Goal: Information Seeking & Learning: Learn about a topic

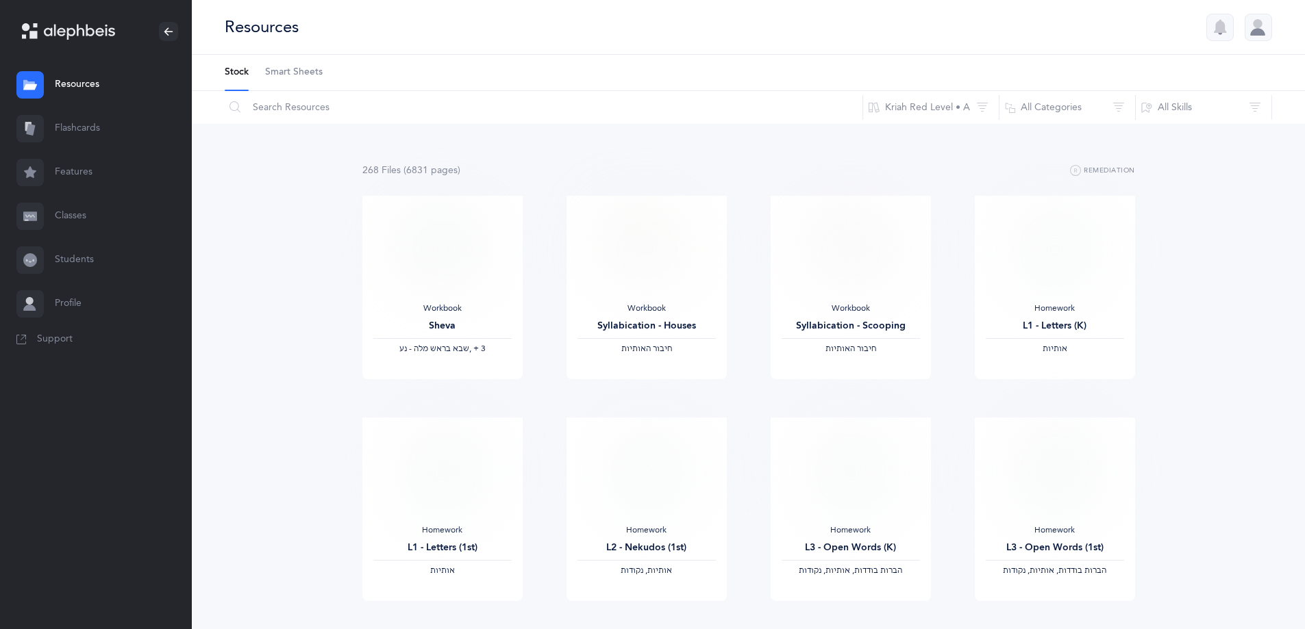
click at [77, 134] on link "Flashcards" at bounding box center [96, 129] width 192 height 44
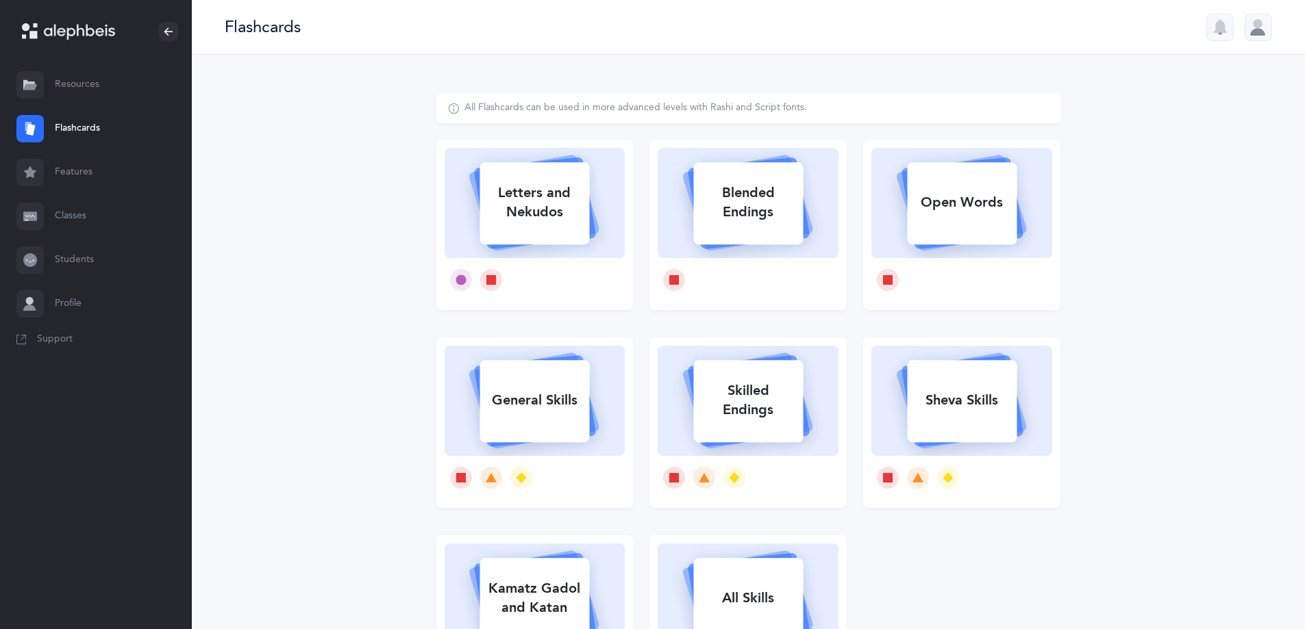
click at [560, 218] on div "Letters and Nekudos" at bounding box center [534, 202] width 110 height 55
select select
select select "single"
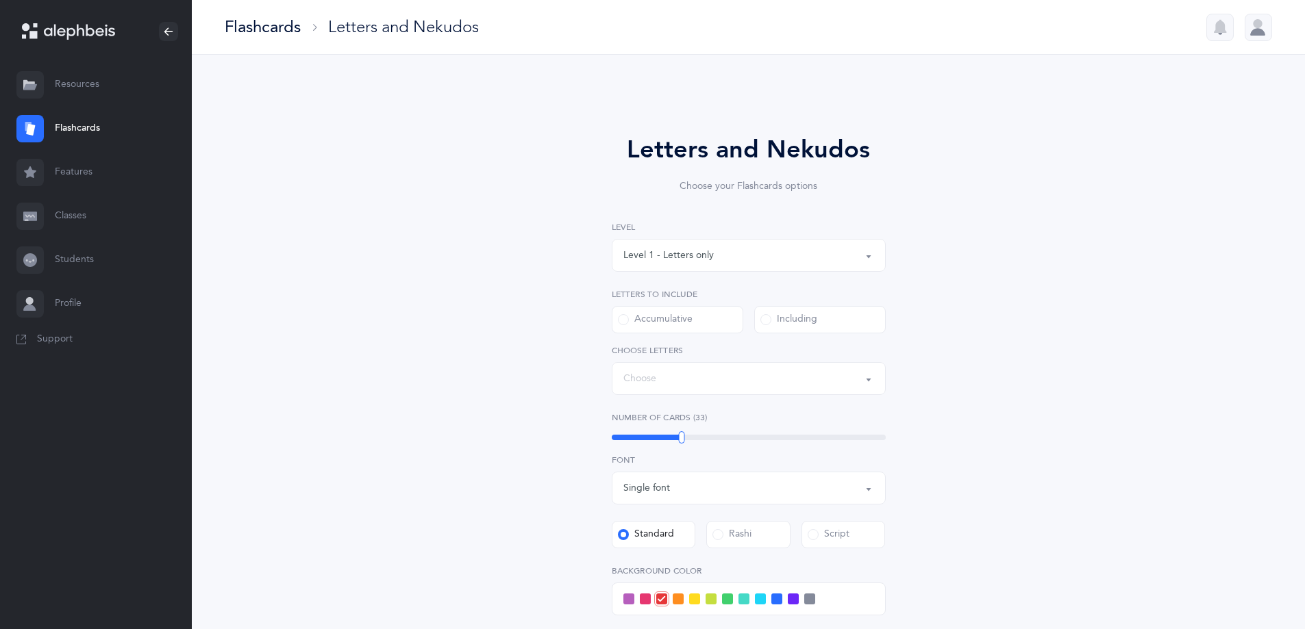
select select "27"
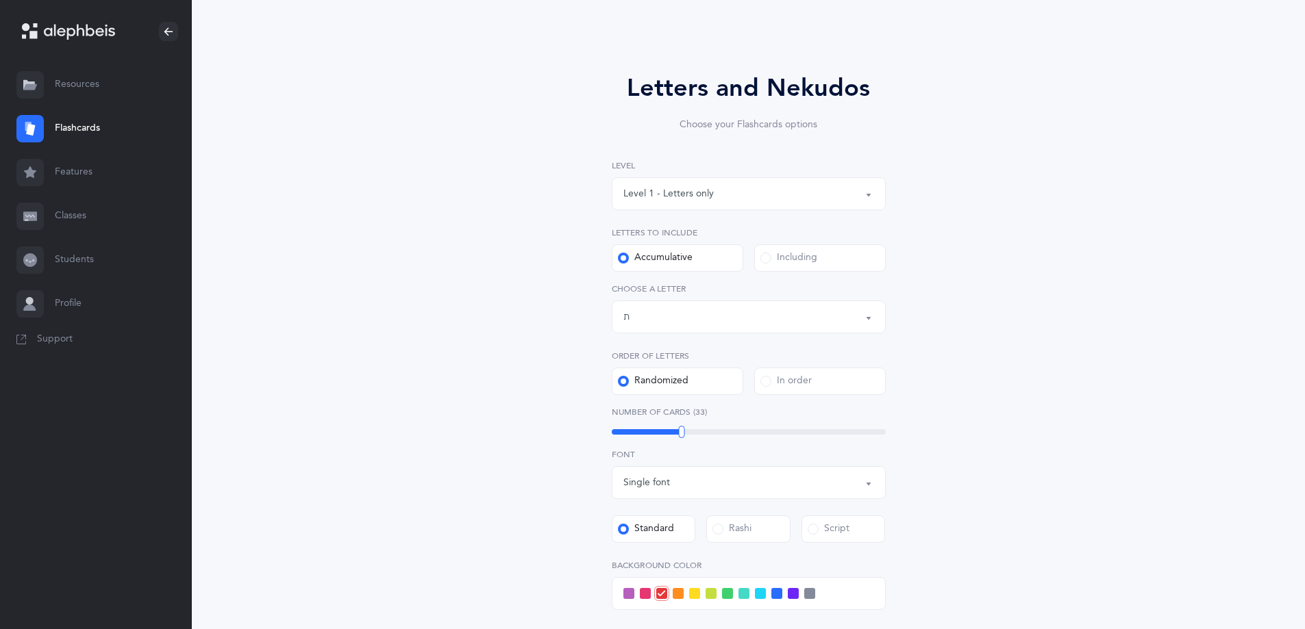
scroll to position [205, 0]
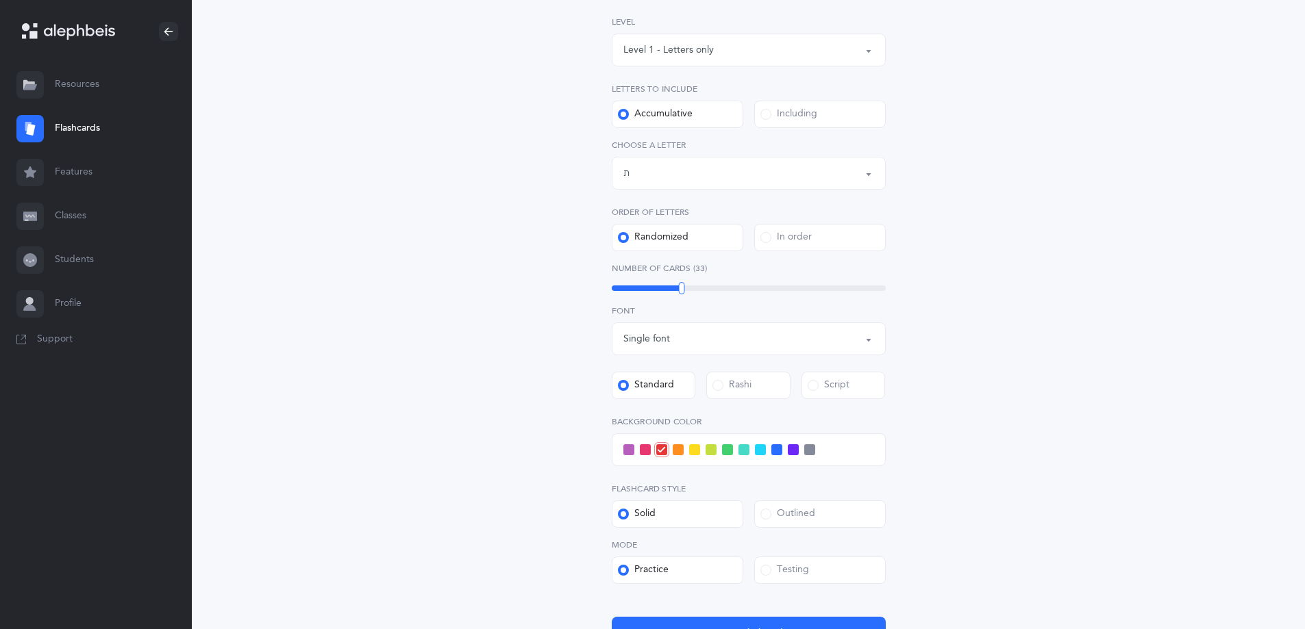
click at [816, 48] on div "Level 1 - Letters only" at bounding box center [748, 49] width 251 height 23
click at [754, 174] on span "Level 4 - Letters with [PERSON_NAME]" at bounding box center [718, 173] width 171 height 12
select select "4"
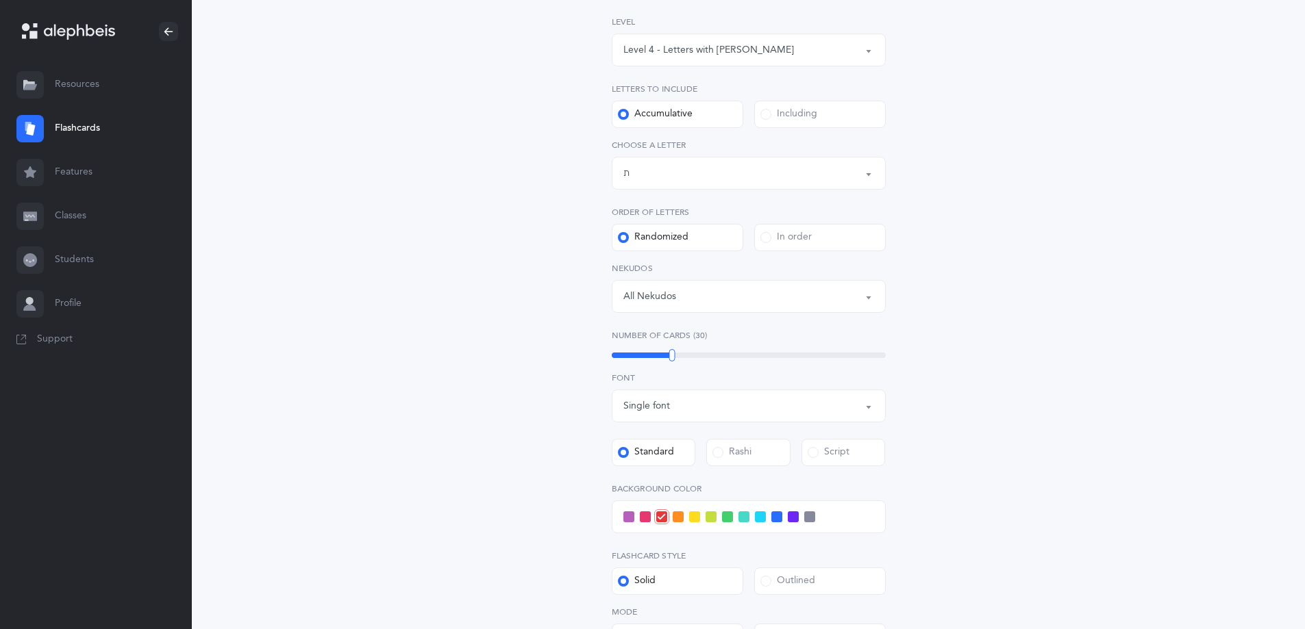
click at [760, 519] on span at bounding box center [760, 517] width 11 height 11
click at [0, 0] on input "checkbox" at bounding box center [0, 0] width 0 height 0
click at [640, 355] on div "19" at bounding box center [749, 355] width 274 height 5
click at [642, 358] on div at bounding box center [642, 355] width 6 height 12
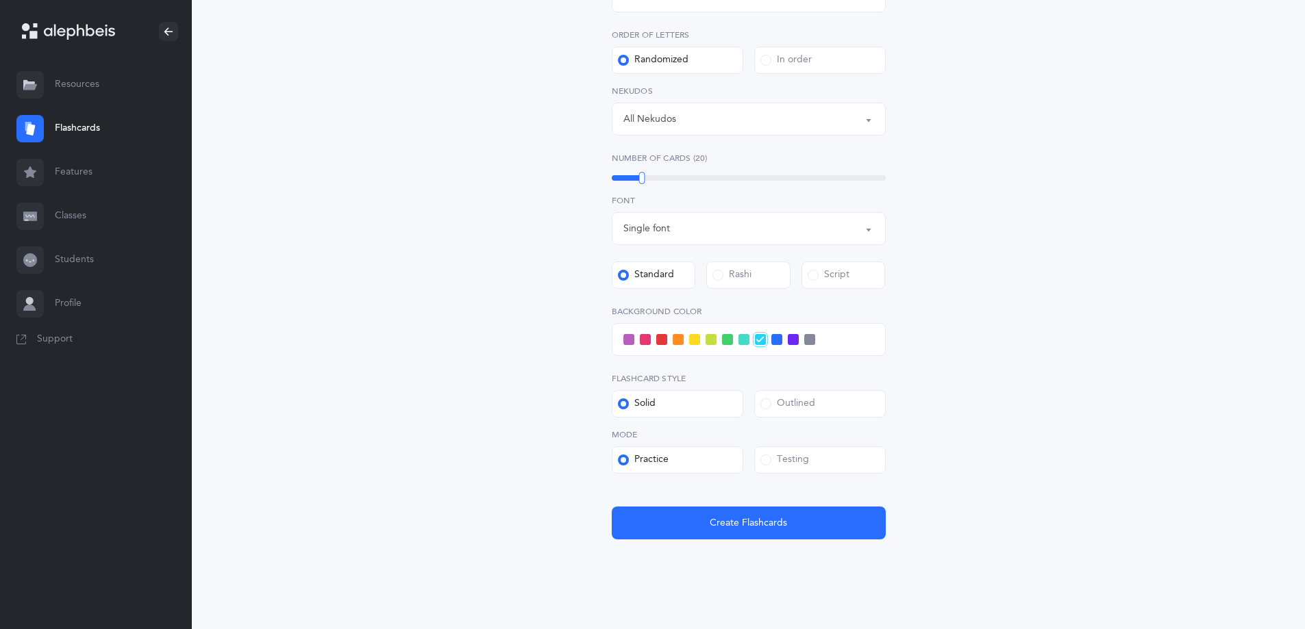
scroll to position [403, 0]
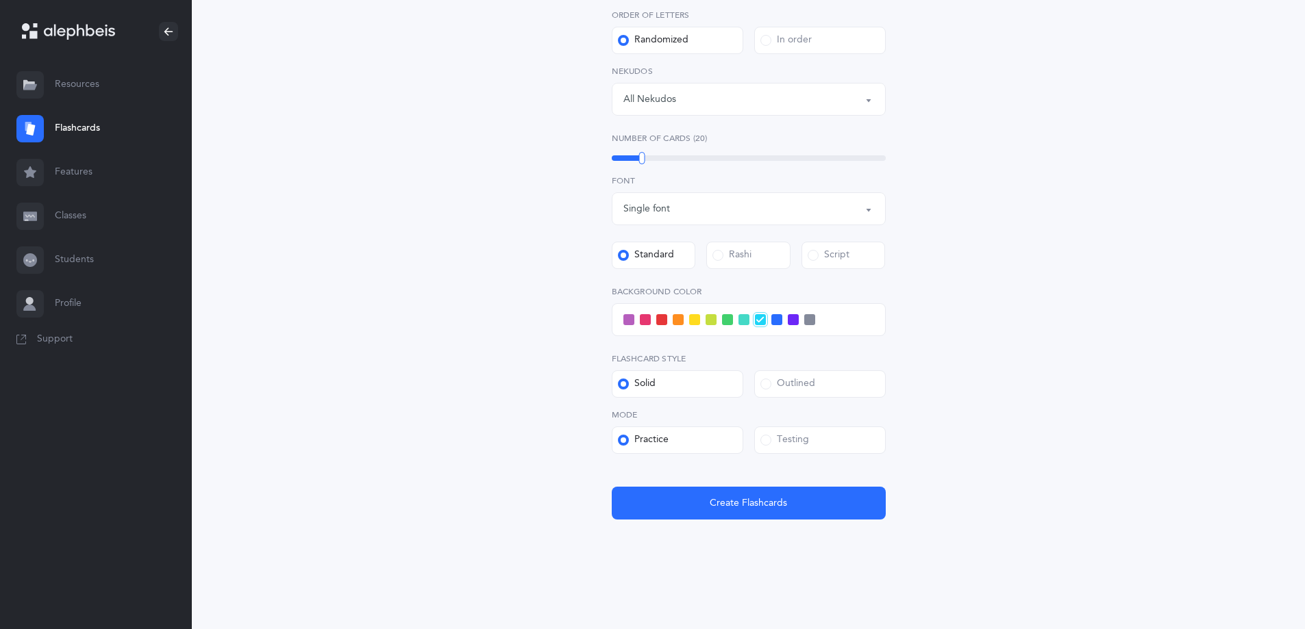
click at [812, 438] on label "Testing" at bounding box center [820, 440] width 132 height 27
click at [0, 0] on input "Testing" at bounding box center [0, 0] width 0 height 0
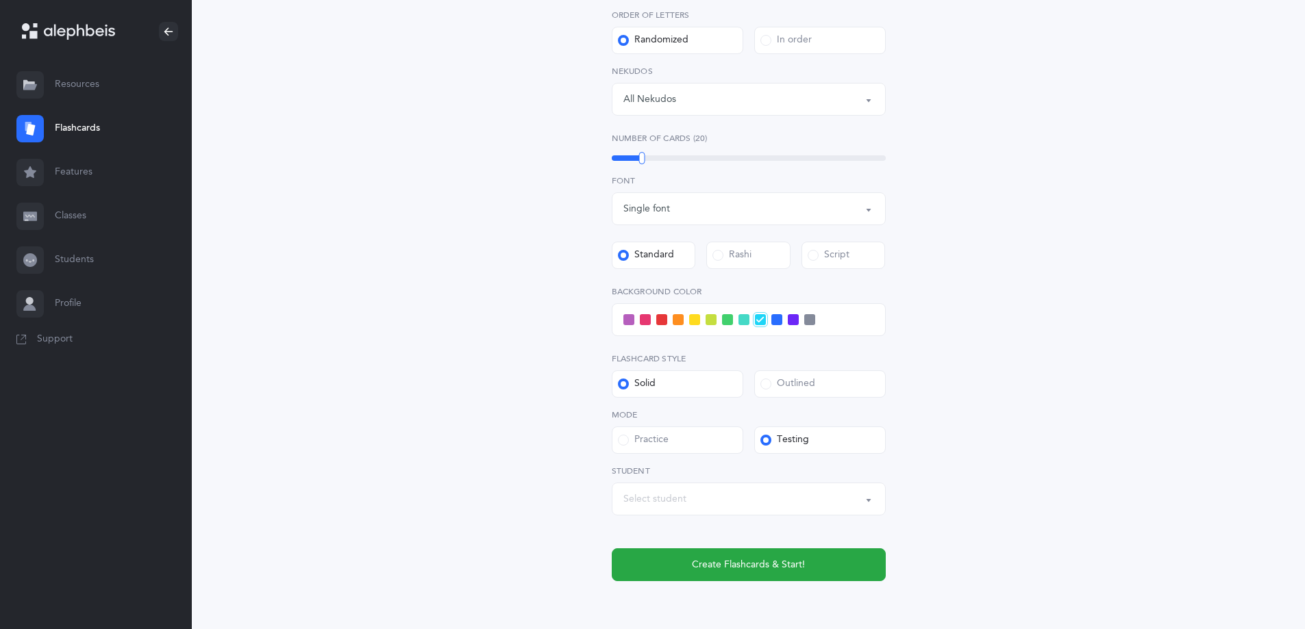
scroll to position [464, 0]
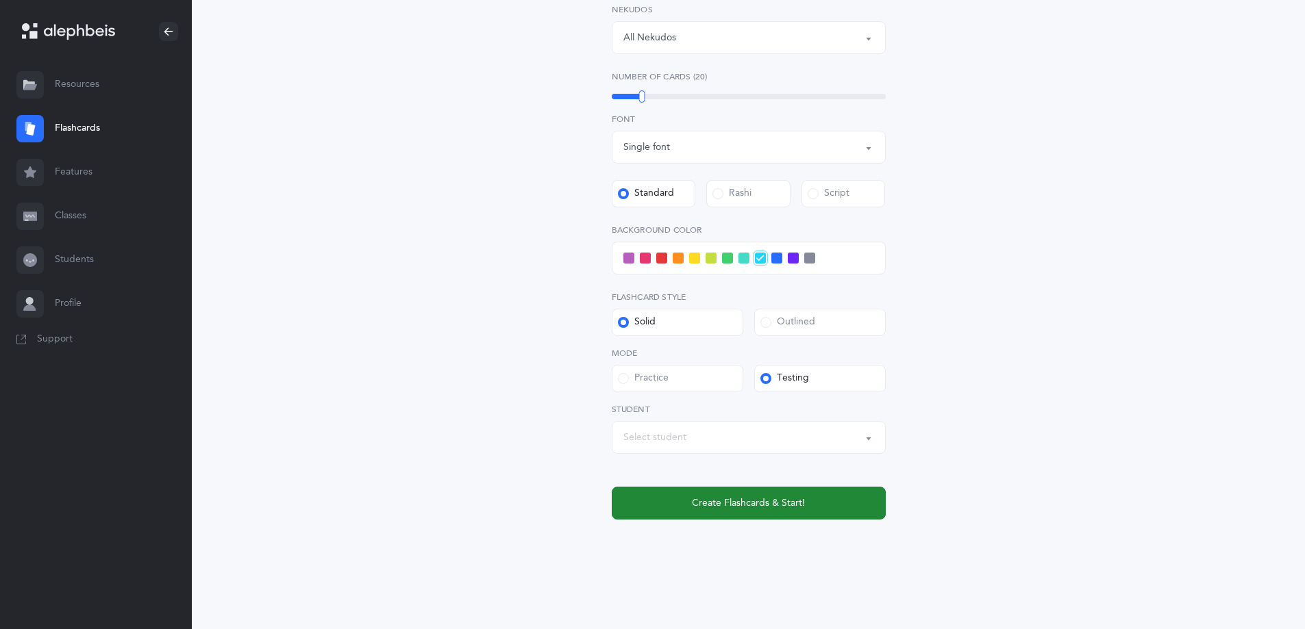
click at [738, 502] on span "Create Flashcards & Start!" at bounding box center [748, 504] width 113 height 14
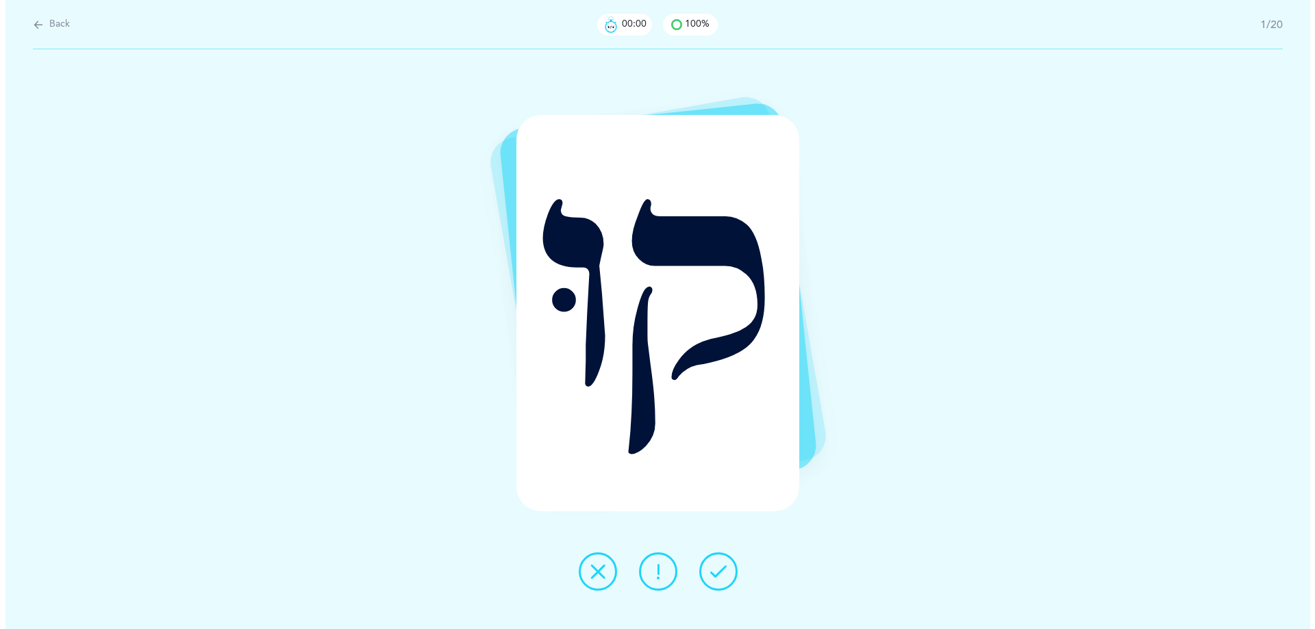
scroll to position [0, 0]
click at [595, 567] on icon at bounding box center [597, 572] width 16 height 16
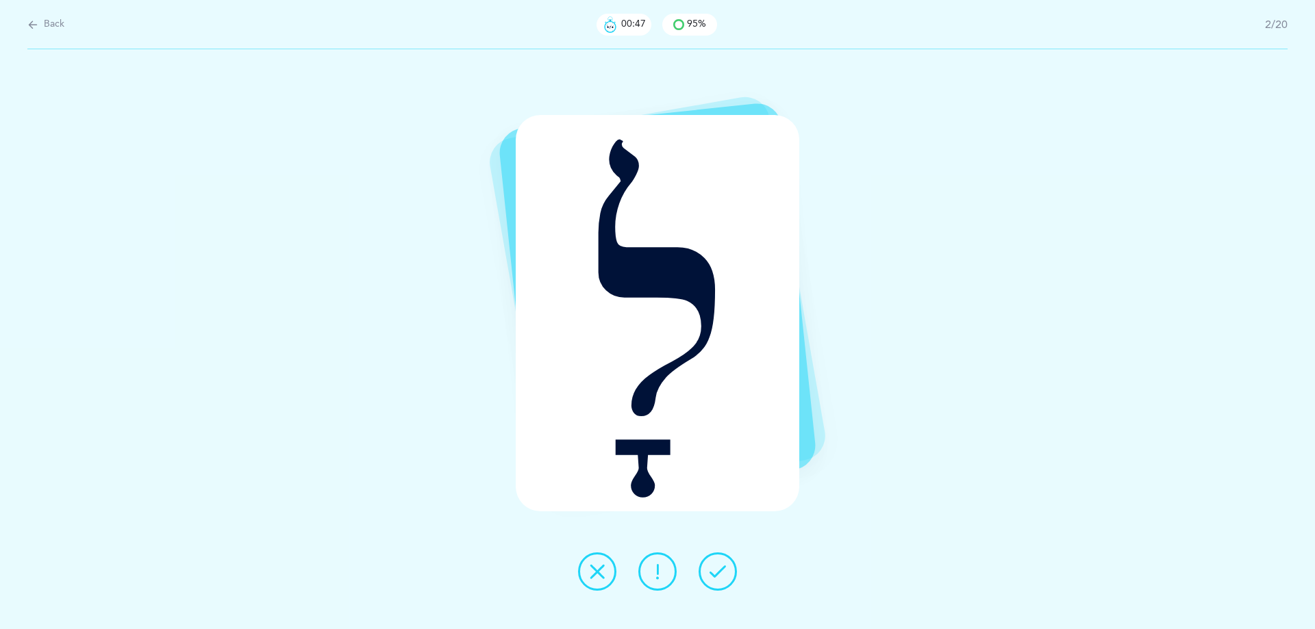
click at [716, 573] on icon at bounding box center [718, 572] width 16 height 16
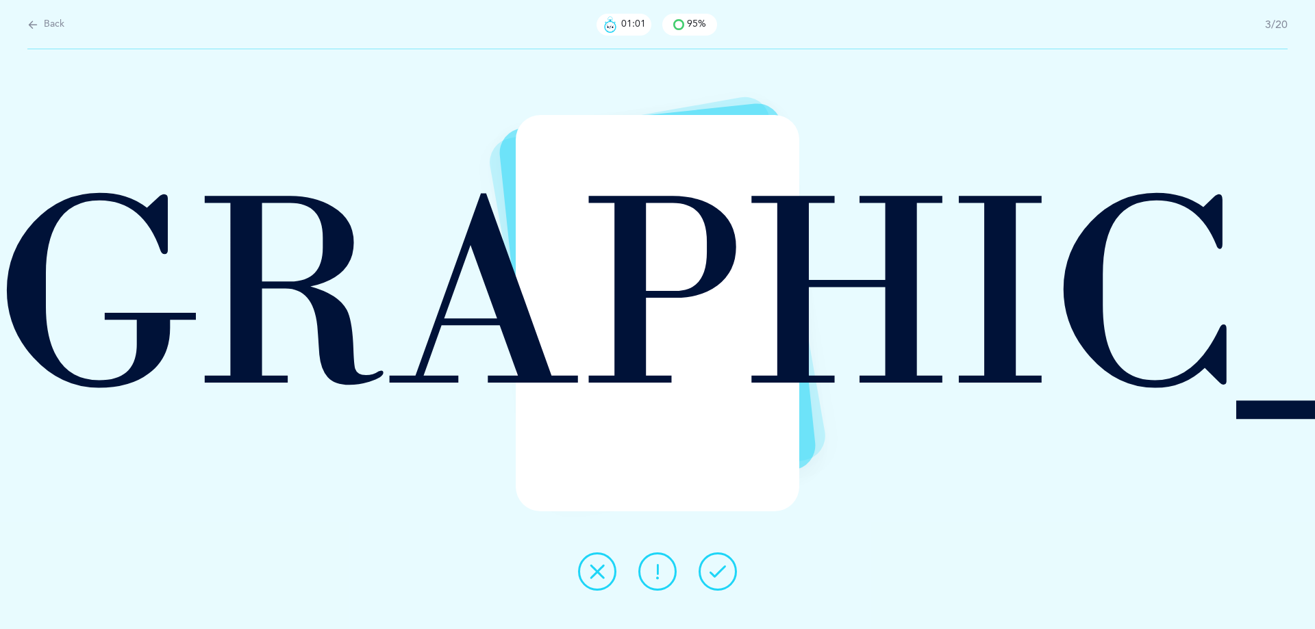
click at [714, 568] on icon at bounding box center [718, 572] width 16 height 16
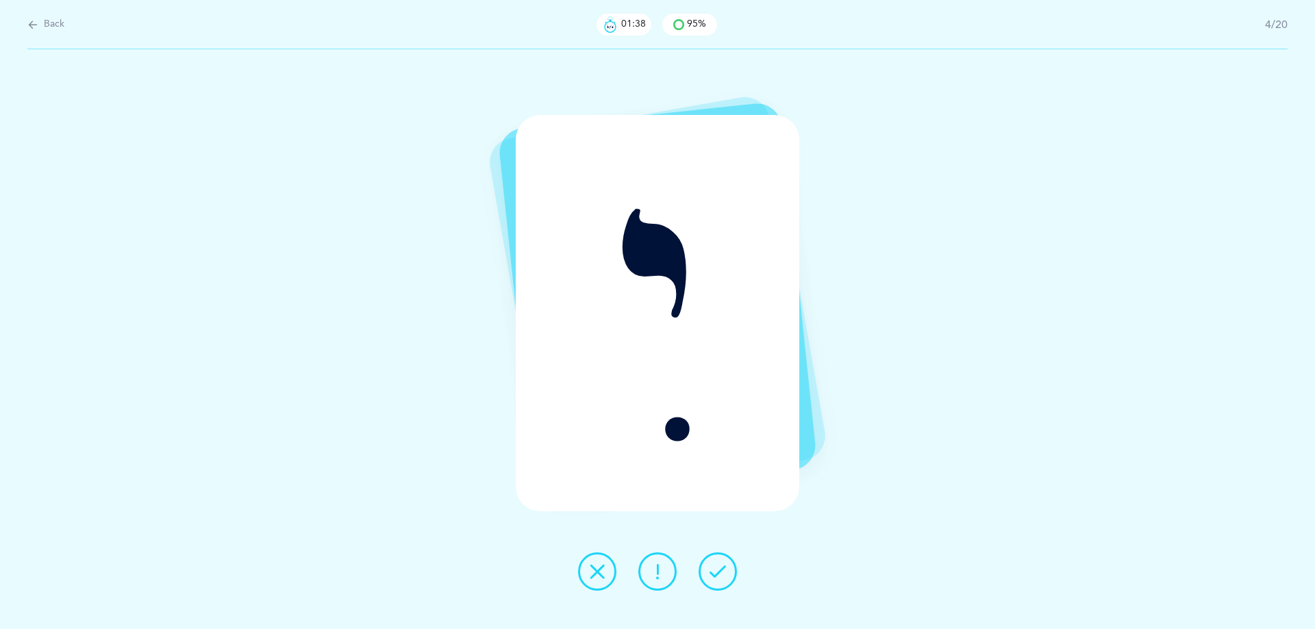
click at [595, 569] on icon at bounding box center [597, 572] width 16 height 16
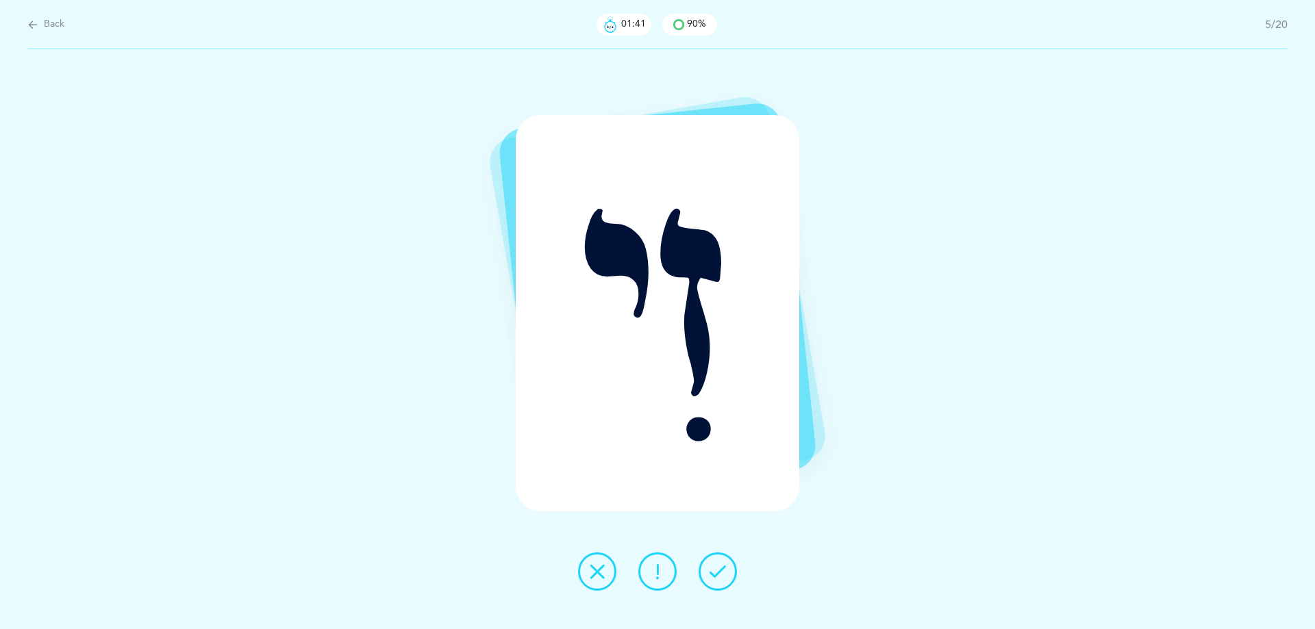
click at [714, 573] on icon at bounding box center [718, 572] width 16 height 16
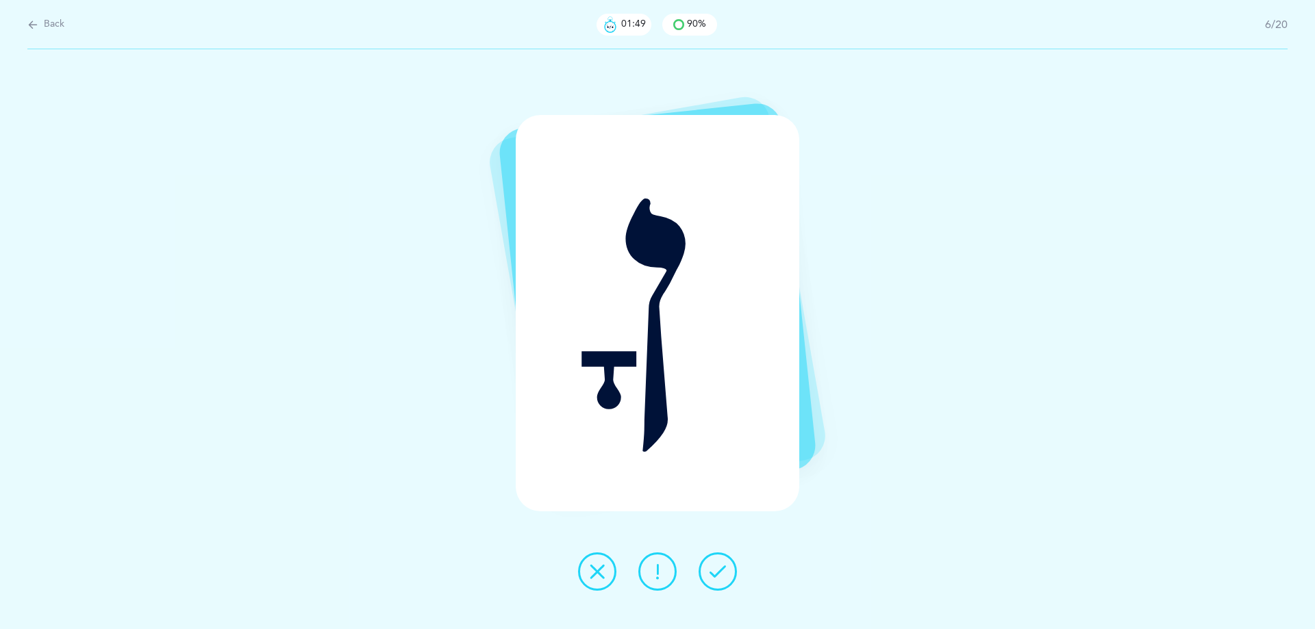
click at [712, 570] on icon at bounding box center [718, 572] width 16 height 16
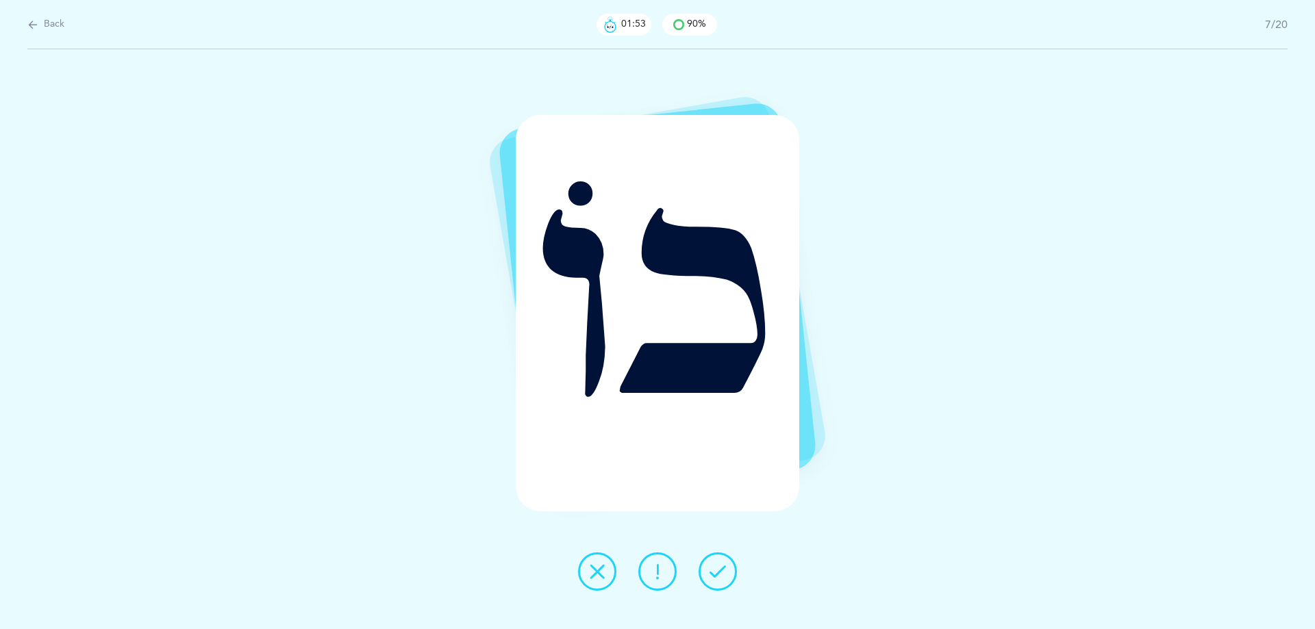
click at [713, 568] on icon at bounding box center [718, 572] width 16 height 16
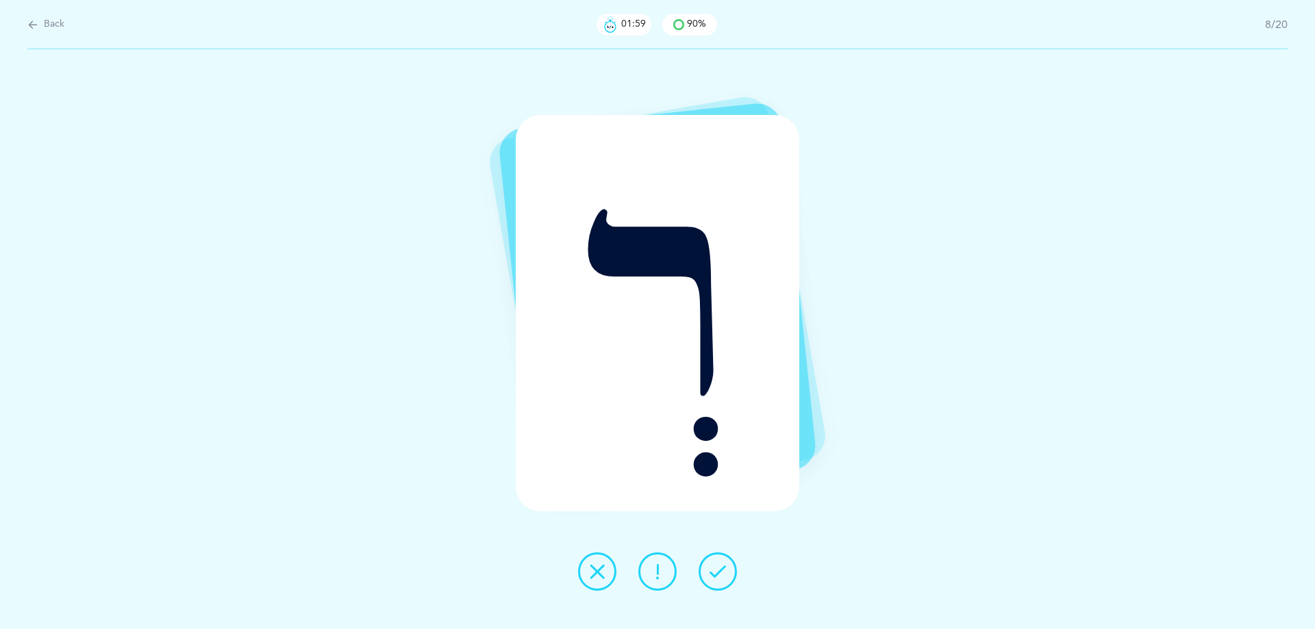
click at [714, 567] on icon at bounding box center [718, 572] width 16 height 16
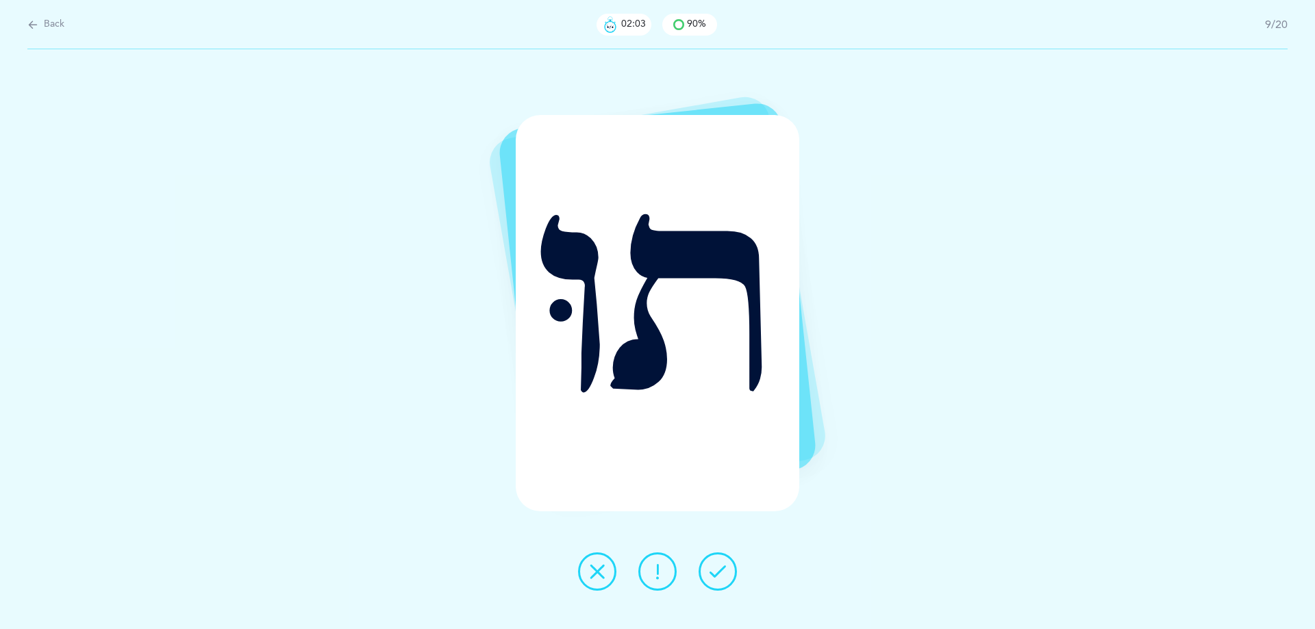
click at [714, 567] on icon at bounding box center [718, 572] width 16 height 16
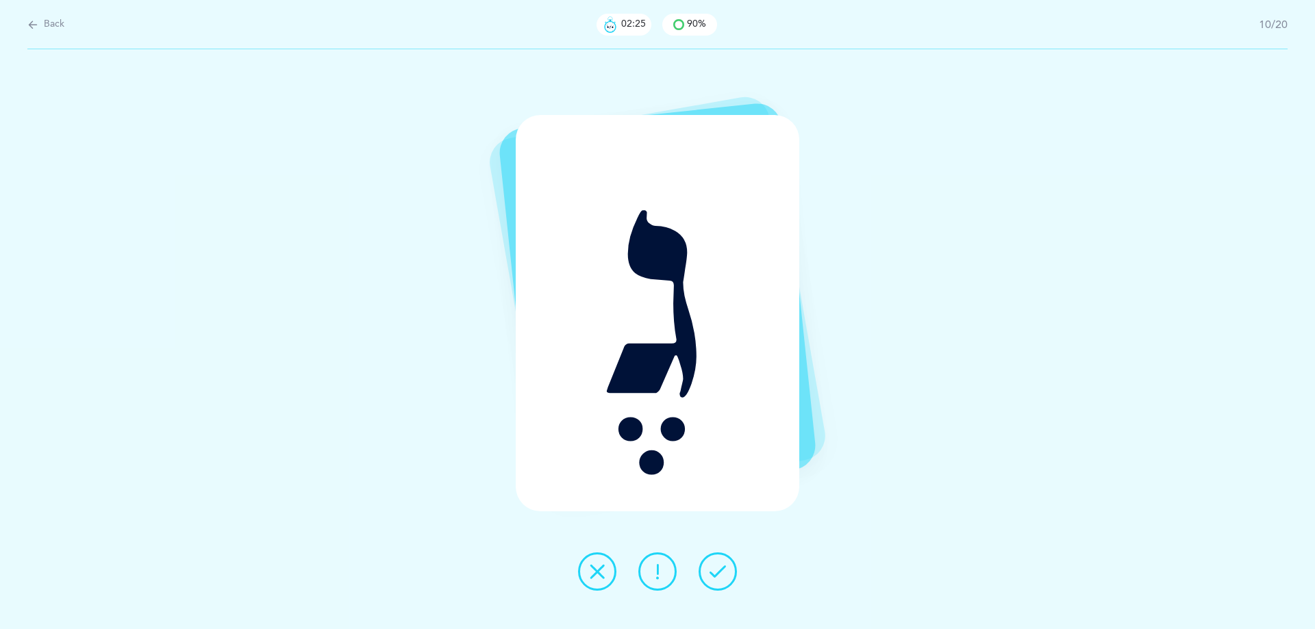
click at [707, 560] on button at bounding box center [718, 572] width 38 height 38
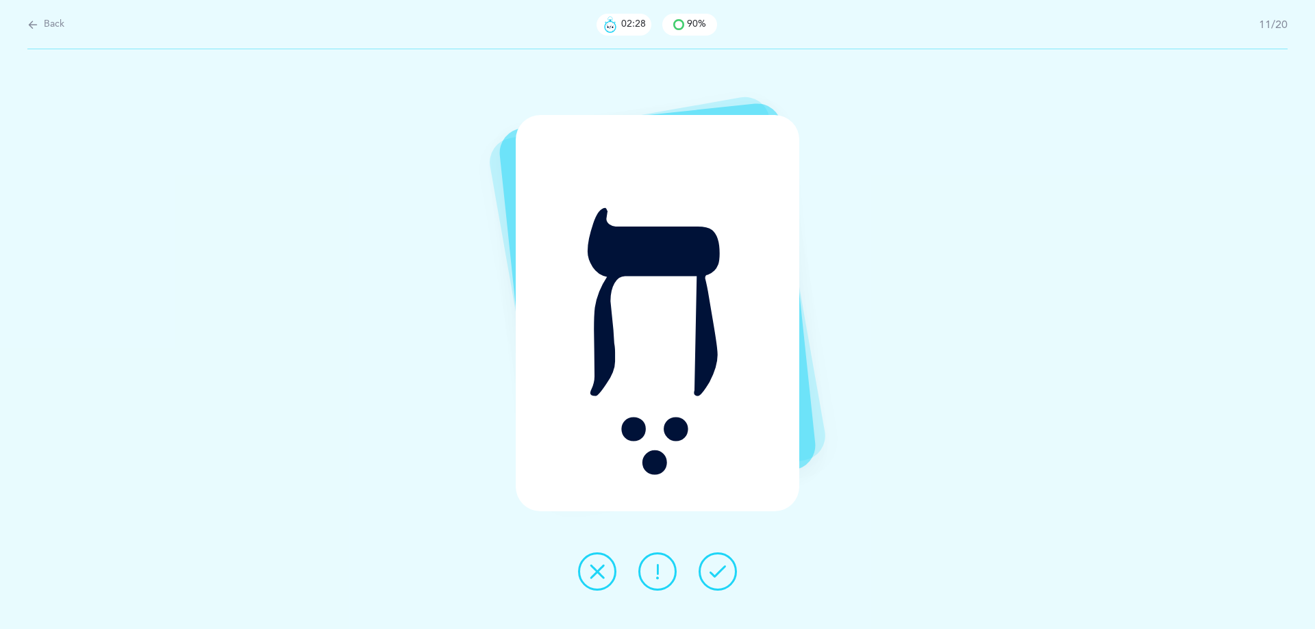
click at [712, 570] on icon at bounding box center [718, 572] width 16 height 16
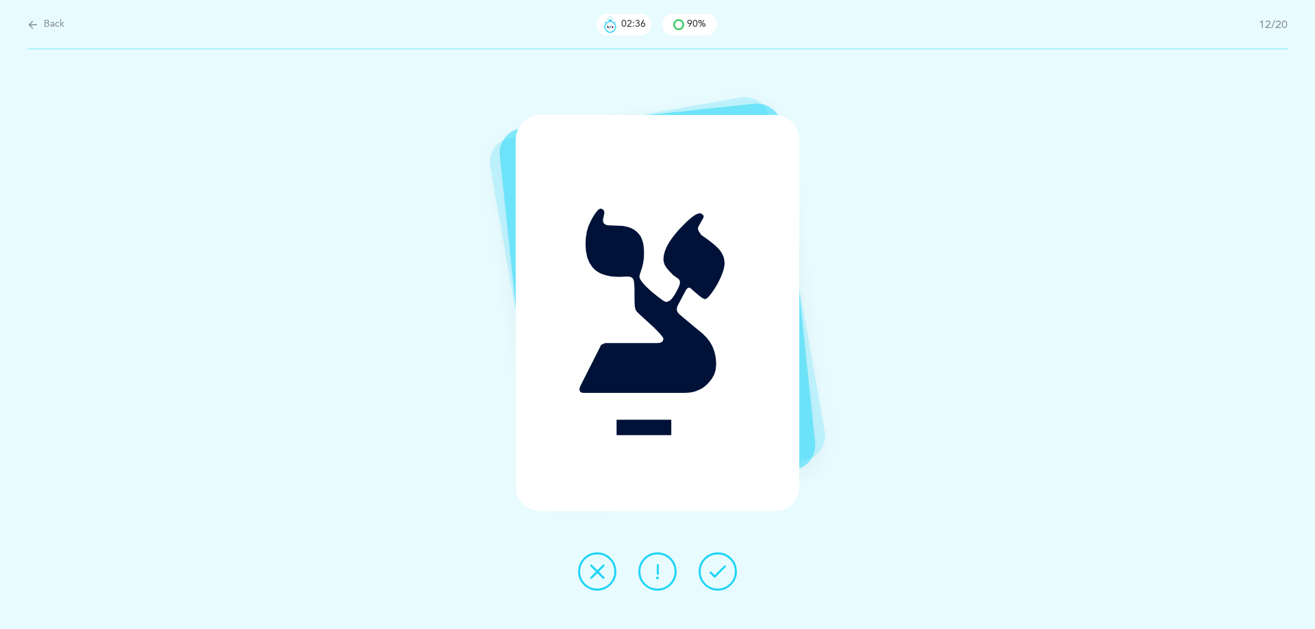
drag, startPoint x: 708, startPoint y: 564, endPoint x: 719, endPoint y: 586, distance: 24.8
click at [719, 586] on button at bounding box center [718, 572] width 38 height 38
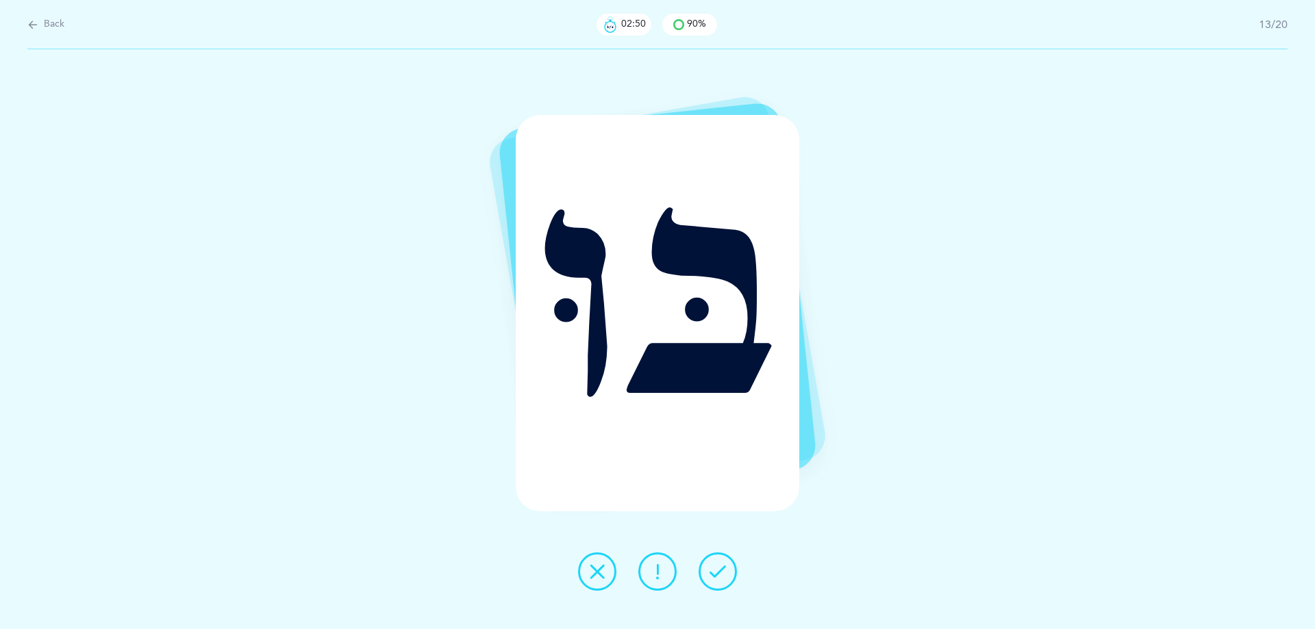
click at [705, 568] on button at bounding box center [718, 572] width 38 height 38
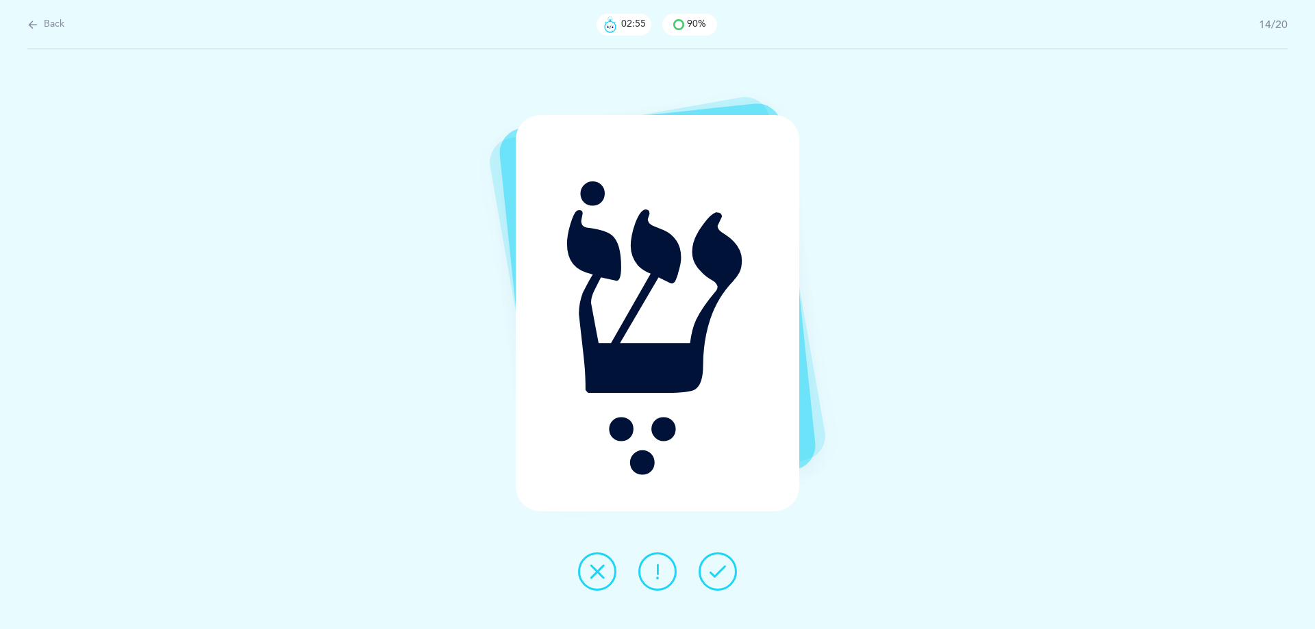
click at [717, 573] on icon at bounding box center [718, 572] width 16 height 16
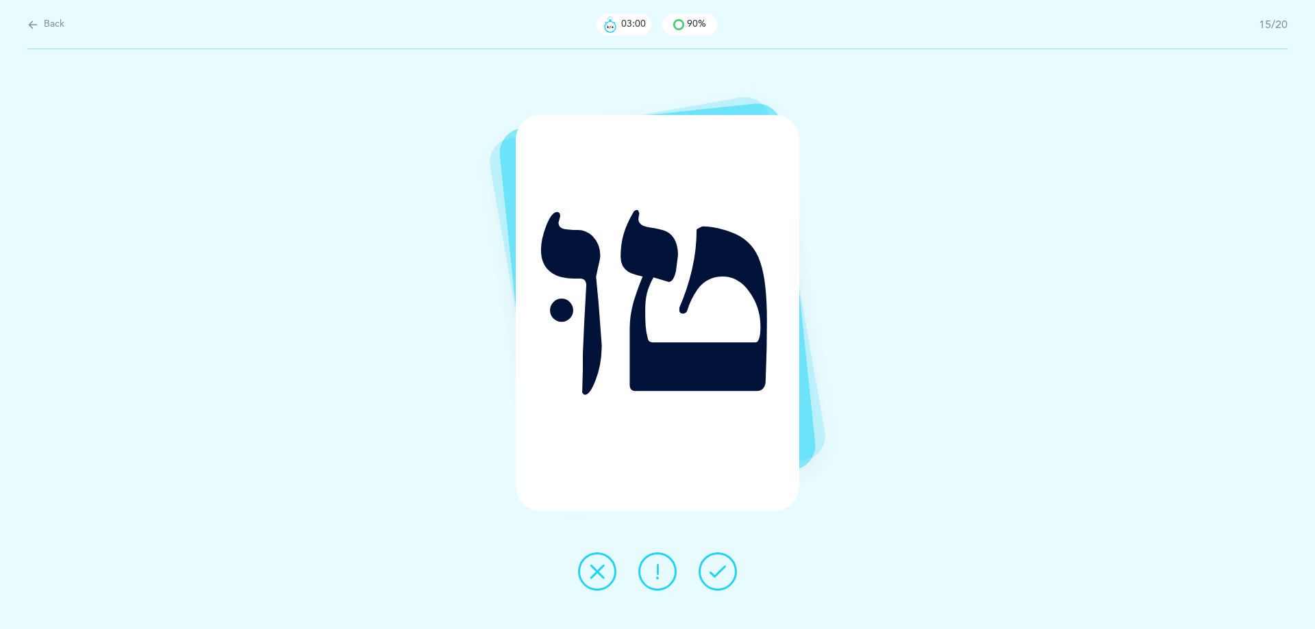
drag, startPoint x: 714, startPoint y: 566, endPoint x: 710, endPoint y: 575, distance: 10.1
click at [711, 573] on icon at bounding box center [718, 572] width 16 height 16
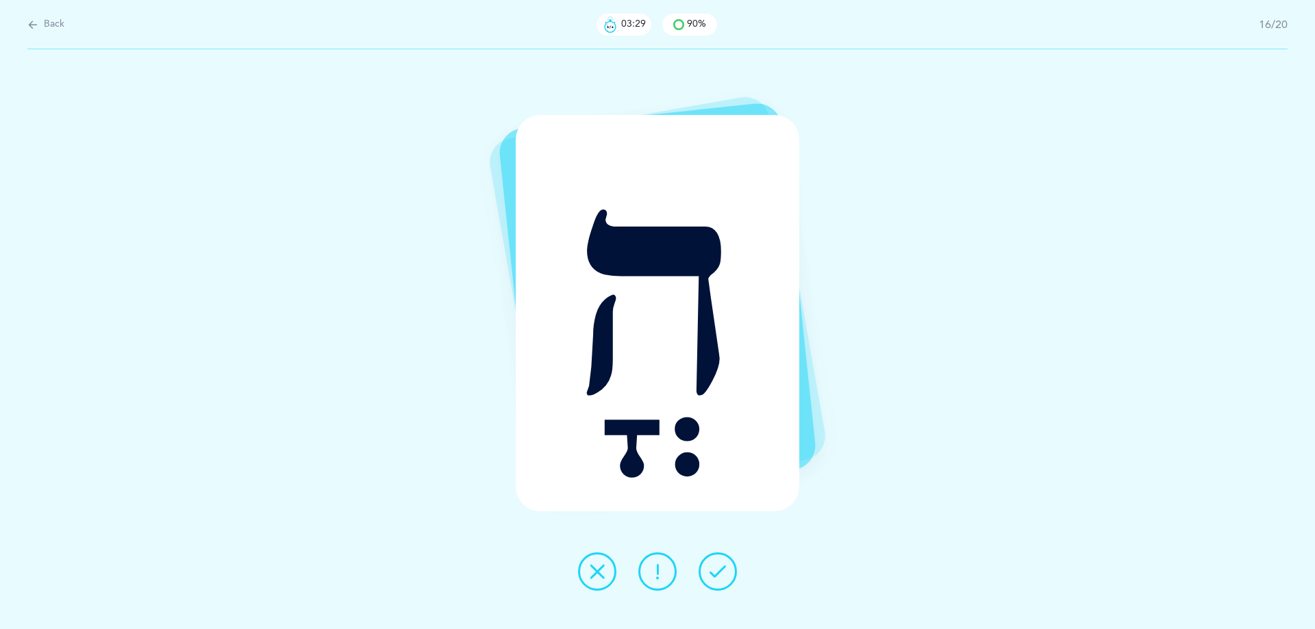
click at [712, 562] on button at bounding box center [718, 572] width 38 height 38
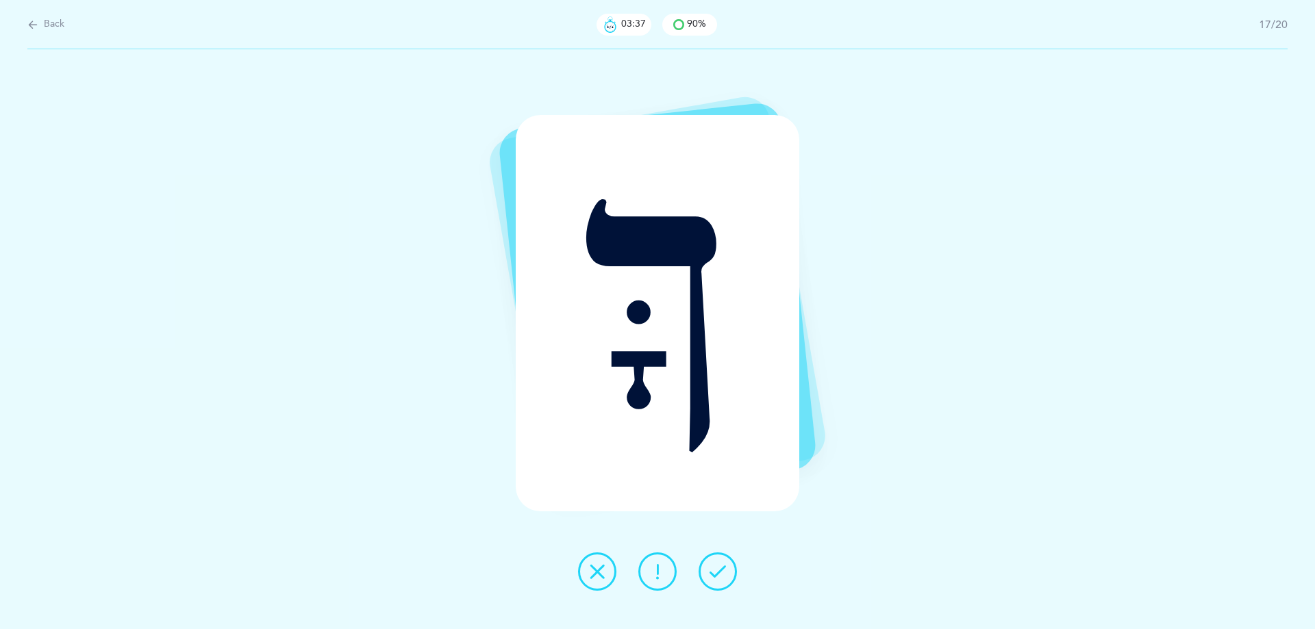
click at [708, 567] on button at bounding box center [718, 572] width 38 height 38
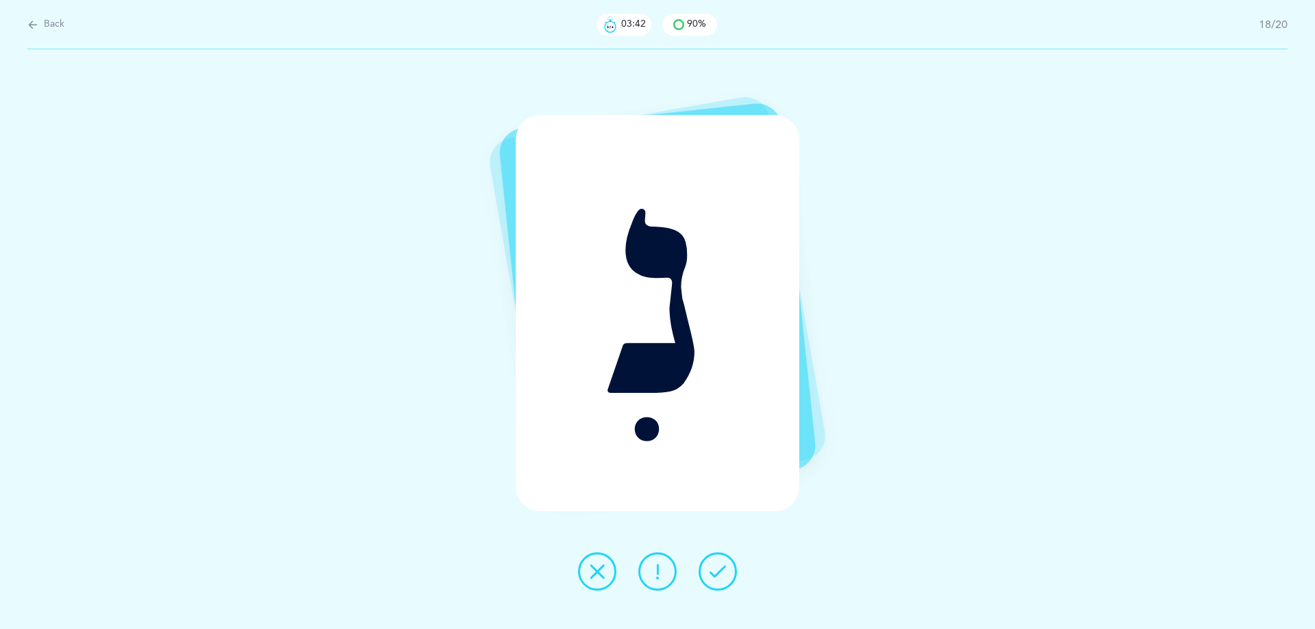
click at [712, 566] on icon at bounding box center [718, 572] width 16 height 16
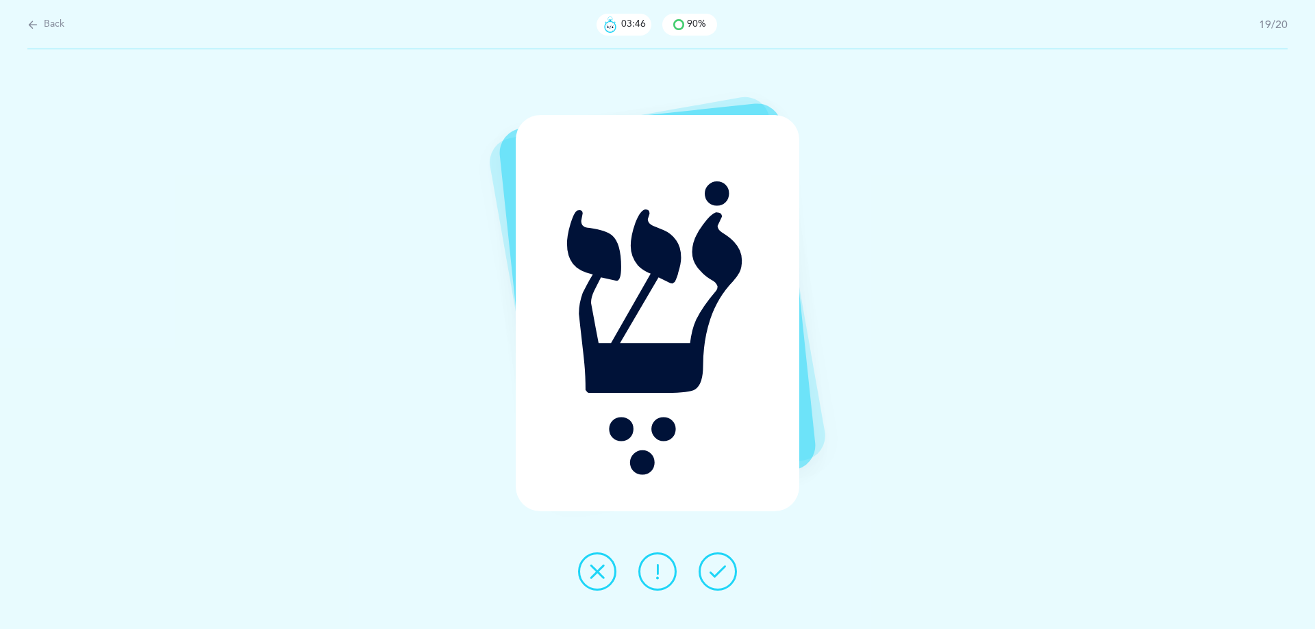
click at [712, 566] on icon at bounding box center [718, 572] width 16 height 16
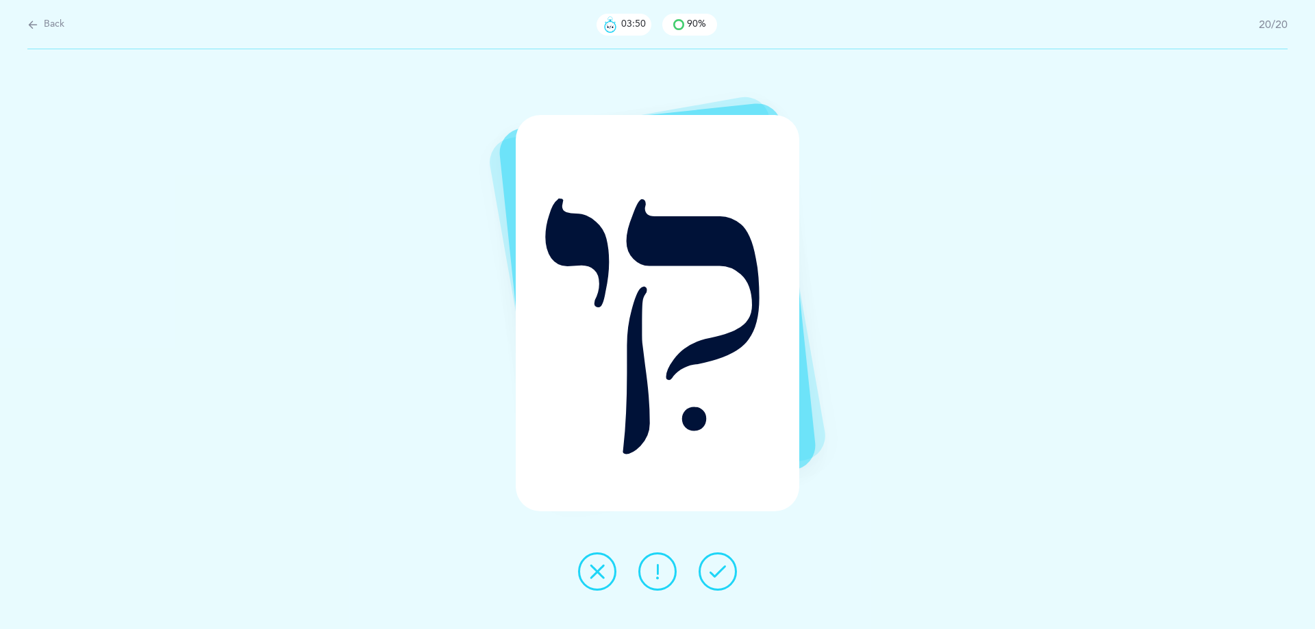
click at [712, 566] on icon at bounding box center [718, 572] width 16 height 16
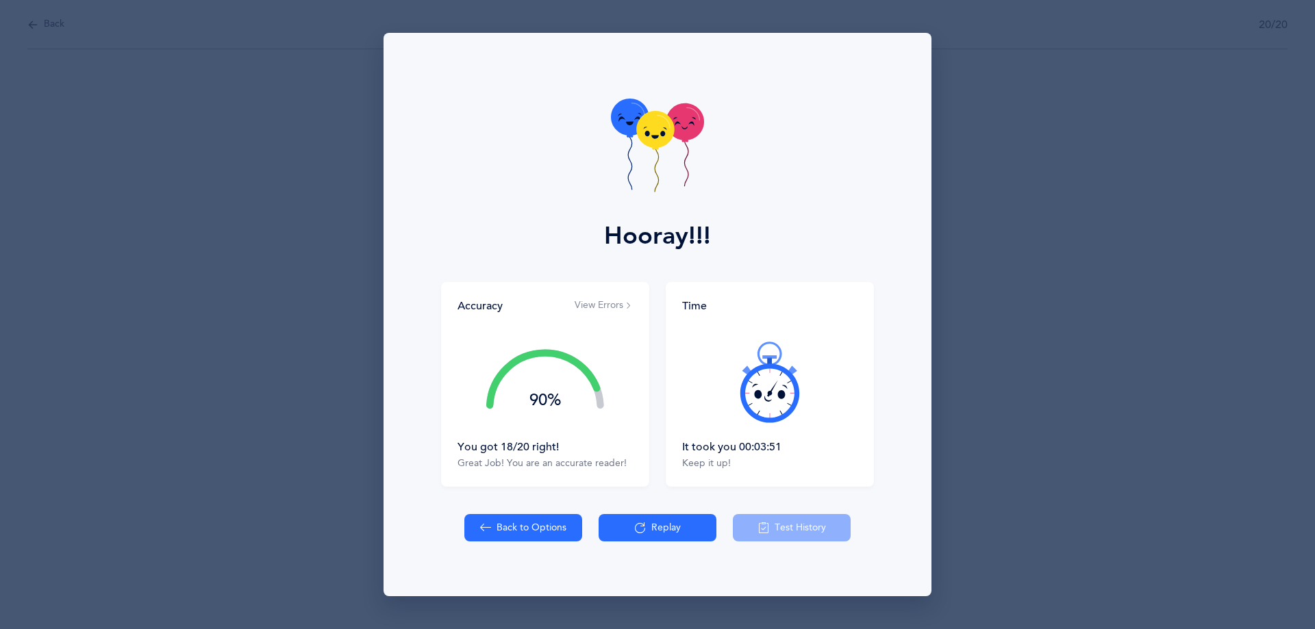
click at [660, 135] on icon at bounding box center [655, 132] width 38 height 37
click at [660, 135] on icon at bounding box center [655, 129] width 38 height 37
click at [650, 139] on g at bounding box center [655, 152] width 38 height 81
click at [649, 139] on icon at bounding box center [655, 129] width 38 height 37
click at [649, 139] on icon at bounding box center [655, 130] width 38 height 37
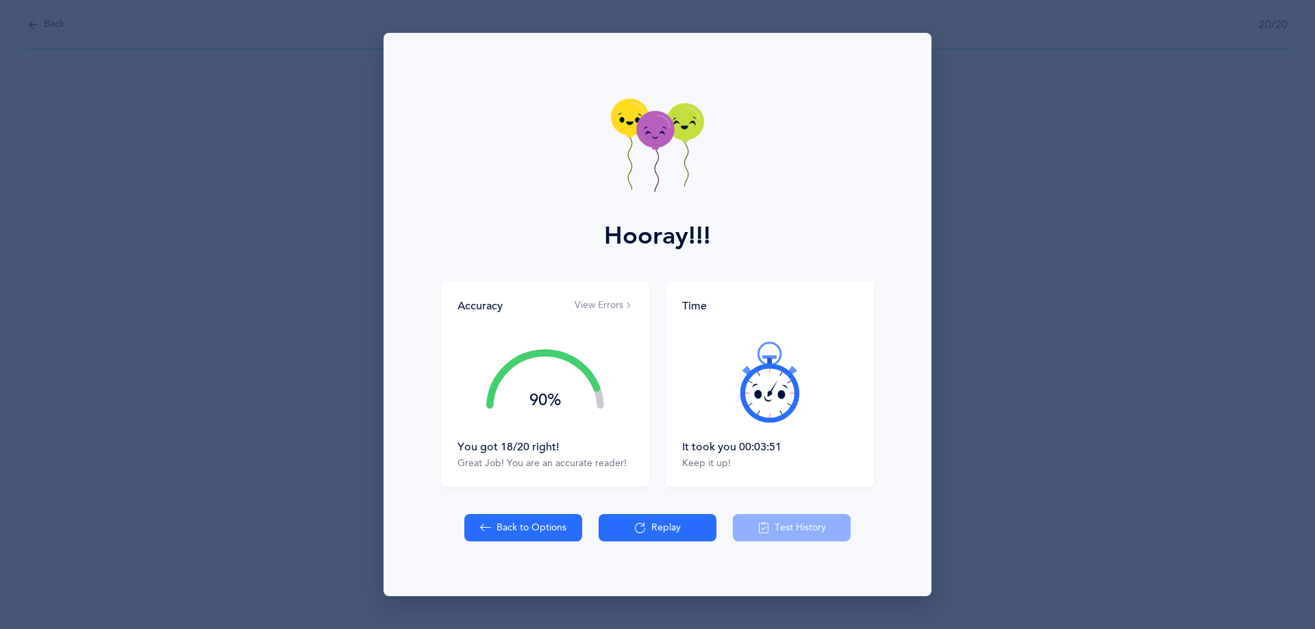
drag, startPoint x: 652, startPoint y: 136, endPoint x: 658, endPoint y: 123, distance: 14.4
click at [658, 125] on icon at bounding box center [655, 132] width 38 height 37
click at [651, 133] on icon at bounding box center [655, 130] width 38 height 37
click at [651, 133] on icon at bounding box center [655, 129] width 38 height 37
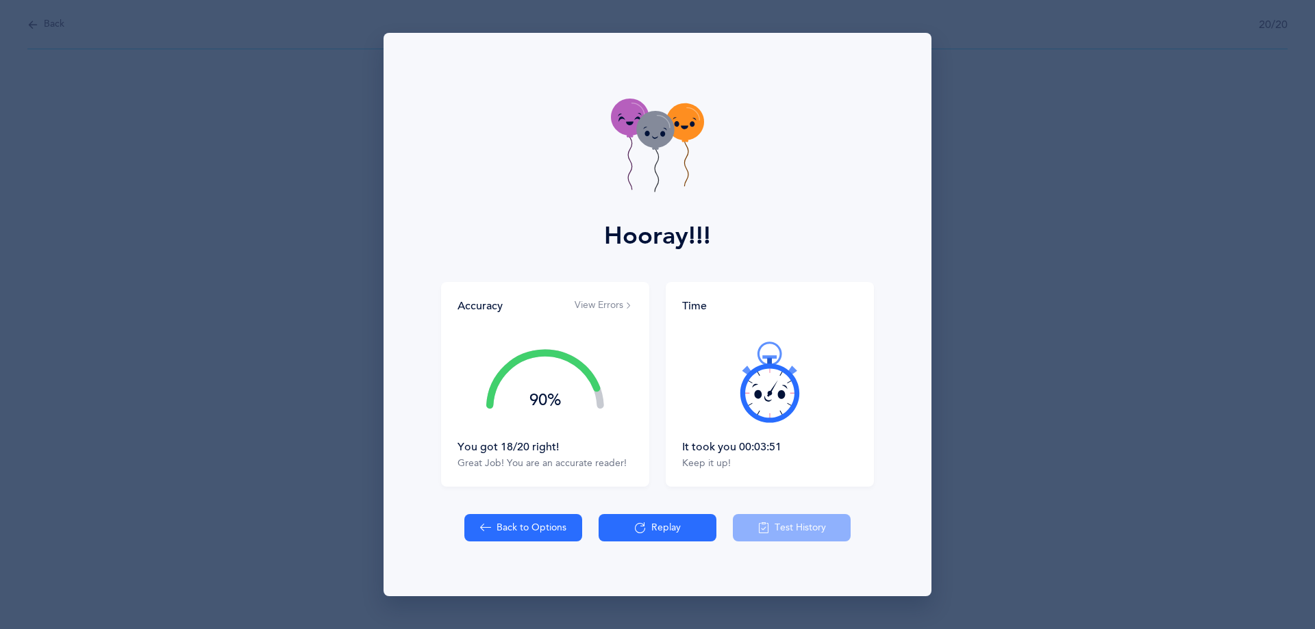
click at [651, 133] on icon at bounding box center [655, 130] width 38 height 37
click at [648, 132] on g at bounding box center [655, 154] width 38 height 81
click at [647, 131] on icon at bounding box center [647, 133] width 5 height 5
click at [647, 126] on icon at bounding box center [655, 129] width 38 height 37
click at [647, 126] on icon at bounding box center [655, 130] width 38 height 37
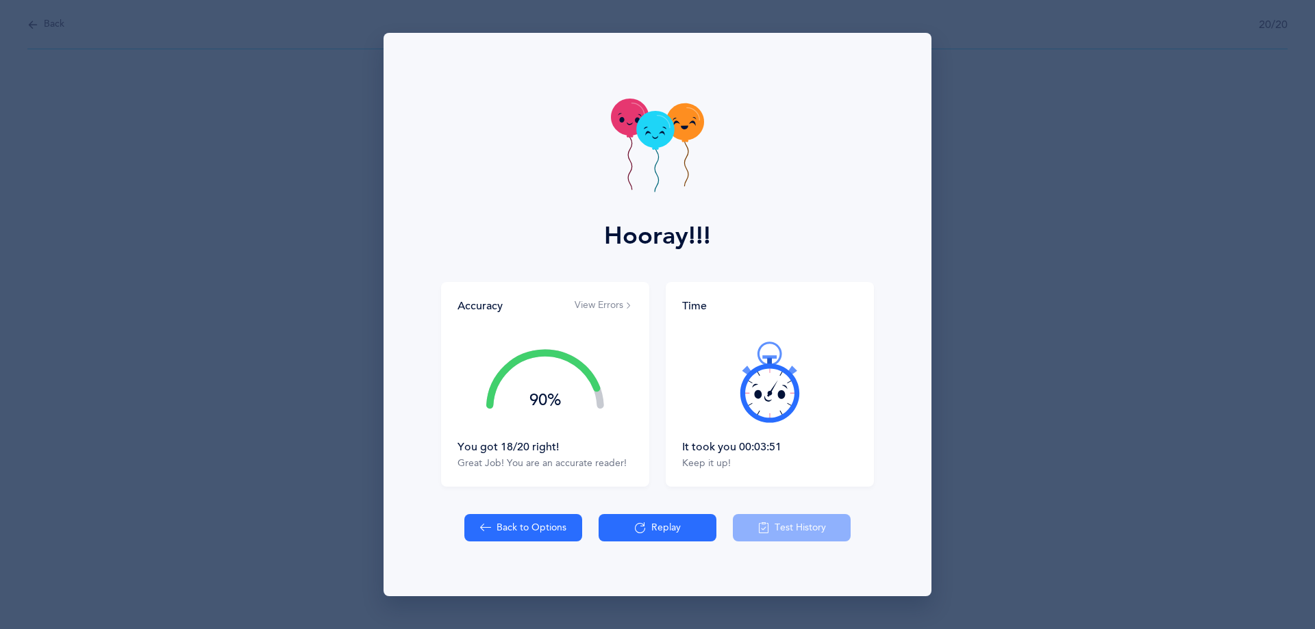
click at [646, 136] on icon at bounding box center [655, 130] width 38 height 37
click at [622, 114] on icon at bounding box center [630, 117] width 38 height 37
click at [622, 119] on g at bounding box center [630, 146] width 38 height 91
click at [622, 119] on g at bounding box center [630, 144] width 38 height 91
click at [622, 121] on g at bounding box center [630, 144] width 38 height 91
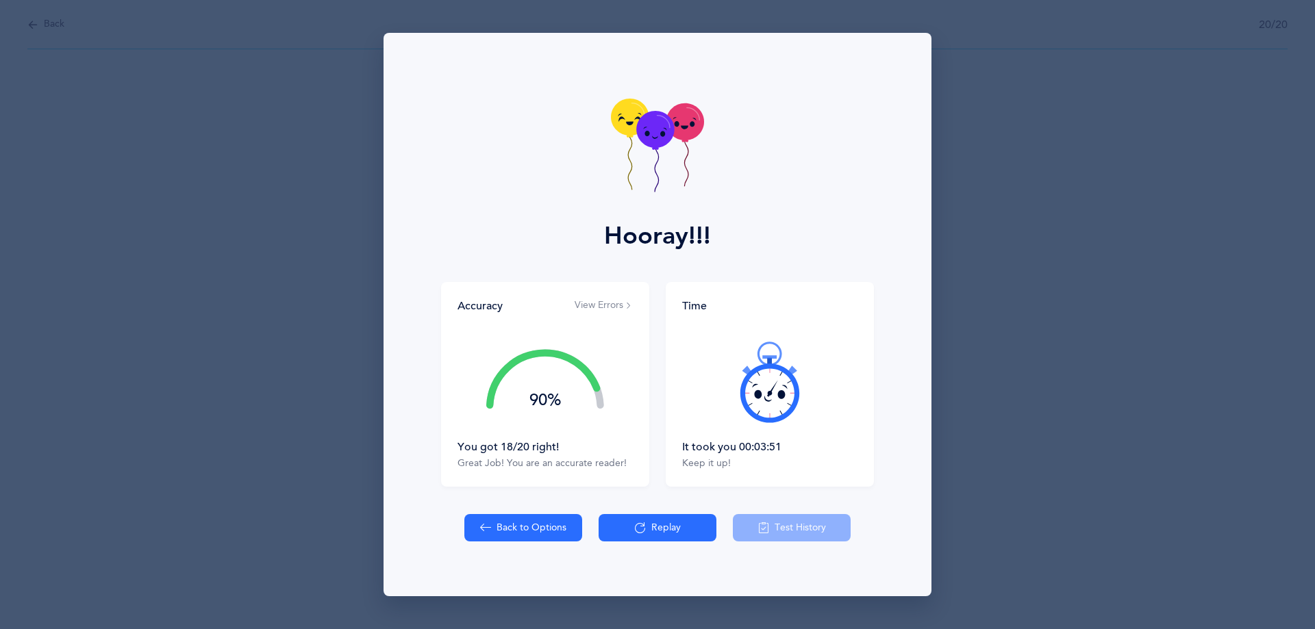
click at [663, 127] on icon at bounding box center [655, 130] width 38 height 37
click at [645, 138] on icon at bounding box center [655, 129] width 38 height 37
